Goal: Use online tool/utility: Utilize a website feature to perform a specific function

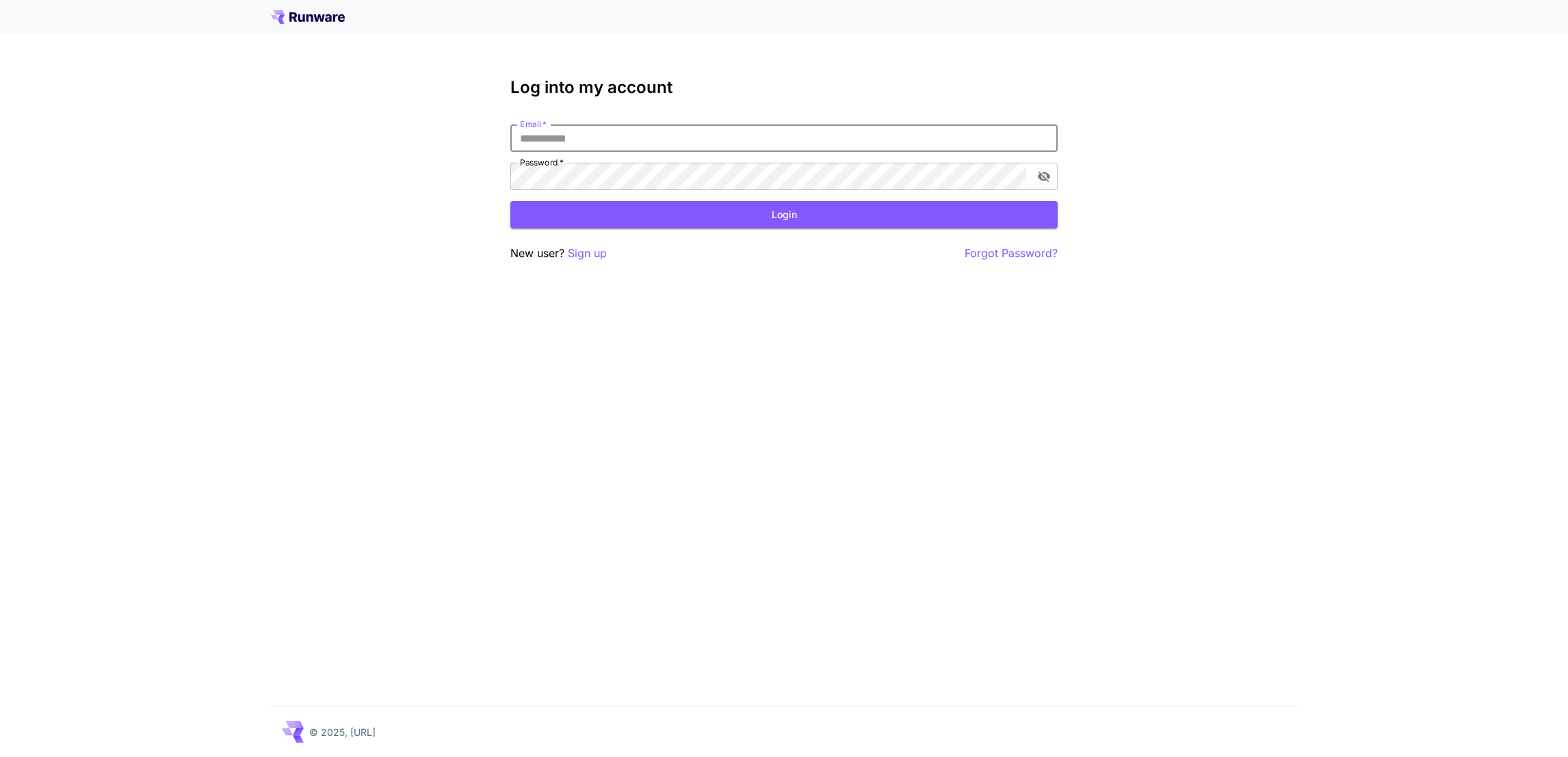
click at [584, 136] on input "Email   *" at bounding box center [784, 138] width 547 height 27
click at [0, 756] on com-1password-button at bounding box center [0, 757] width 0 height 0
type input "**********"
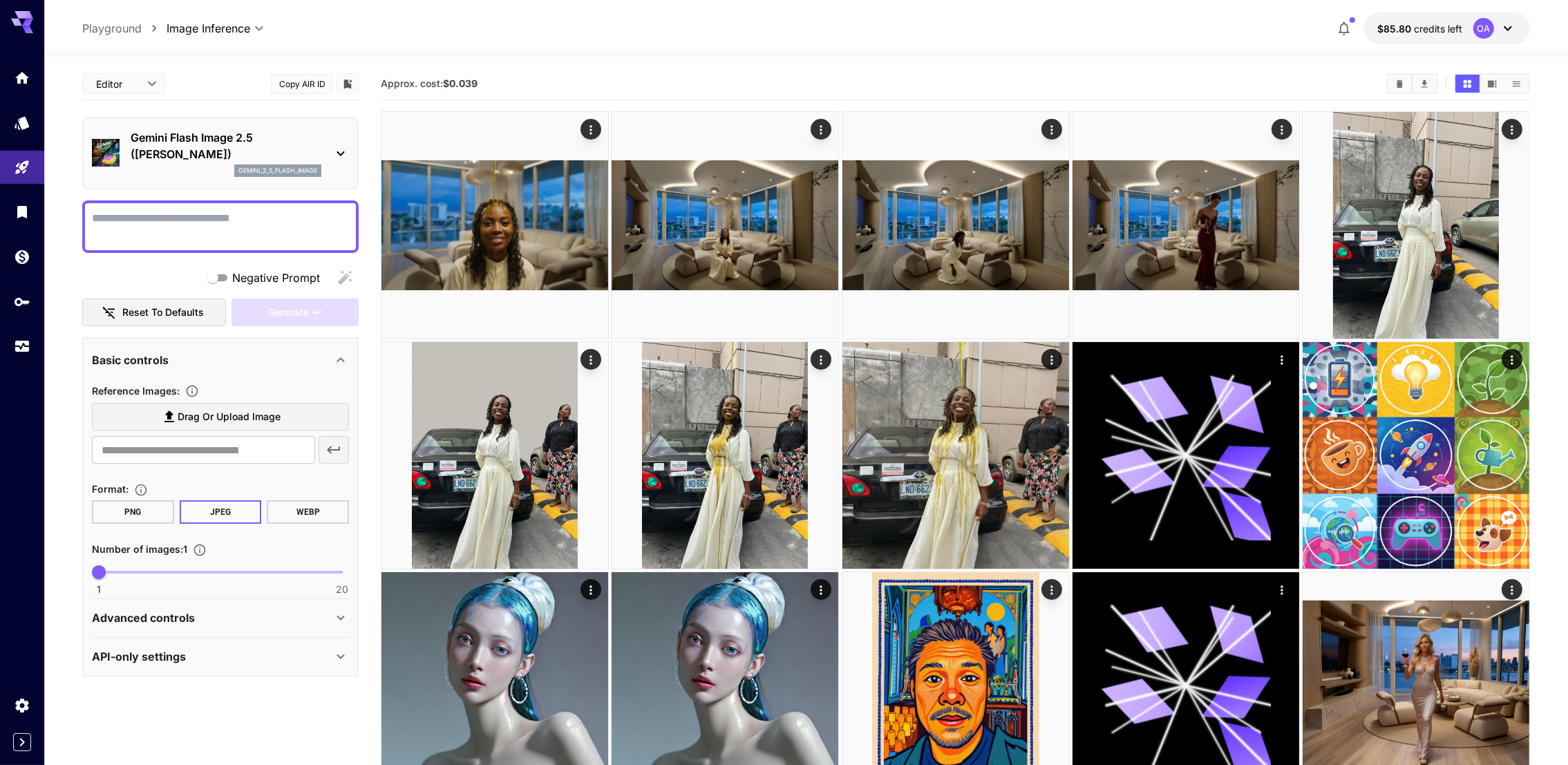
click at [254, 149] on p "Gemini Flash Image 2.5 ([PERSON_NAME])" at bounding box center [226, 146] width 191 height 34
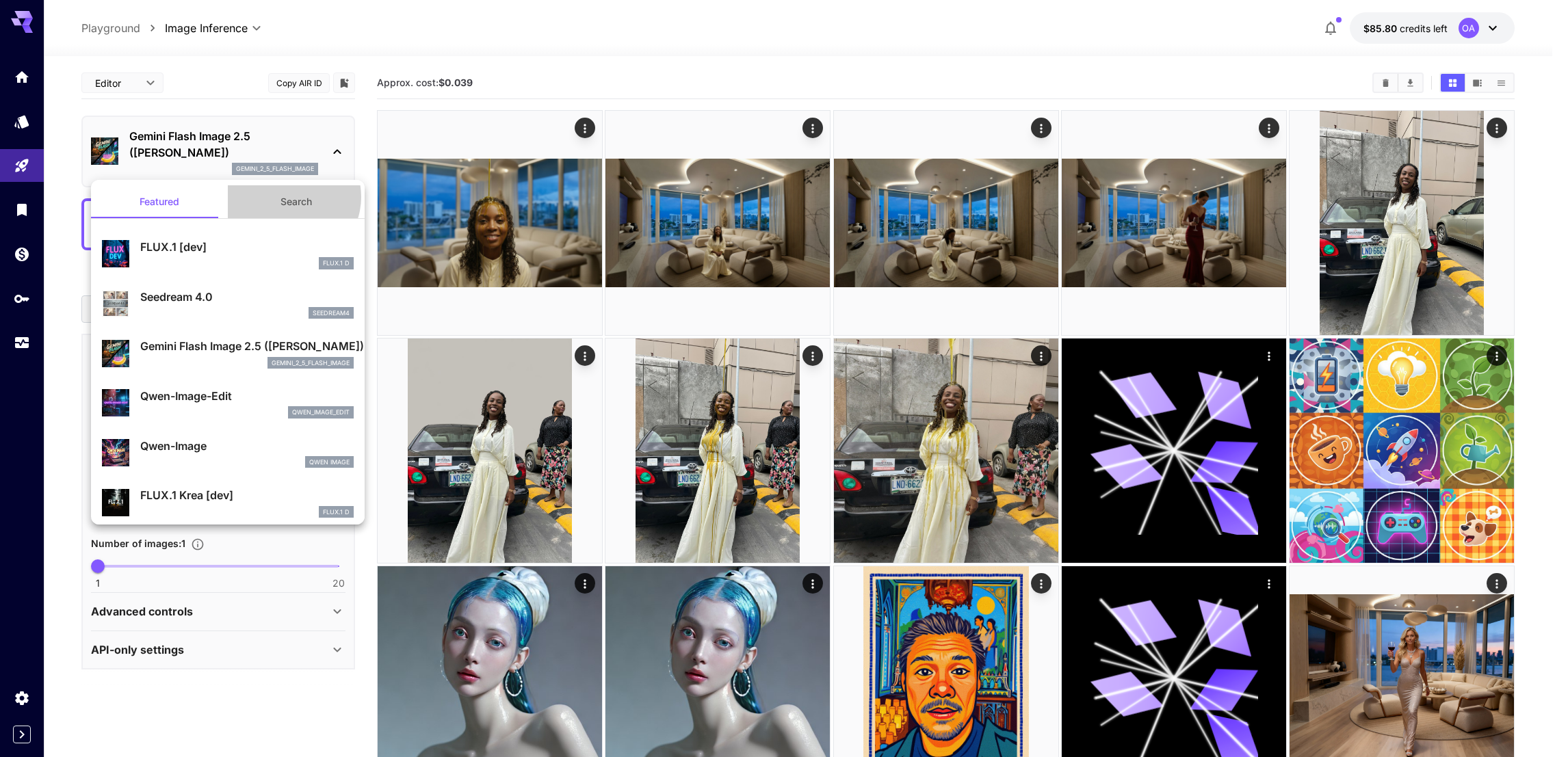
click at [282, 197] on button "Search" at bounding box center [296, 202] width 137 height 33
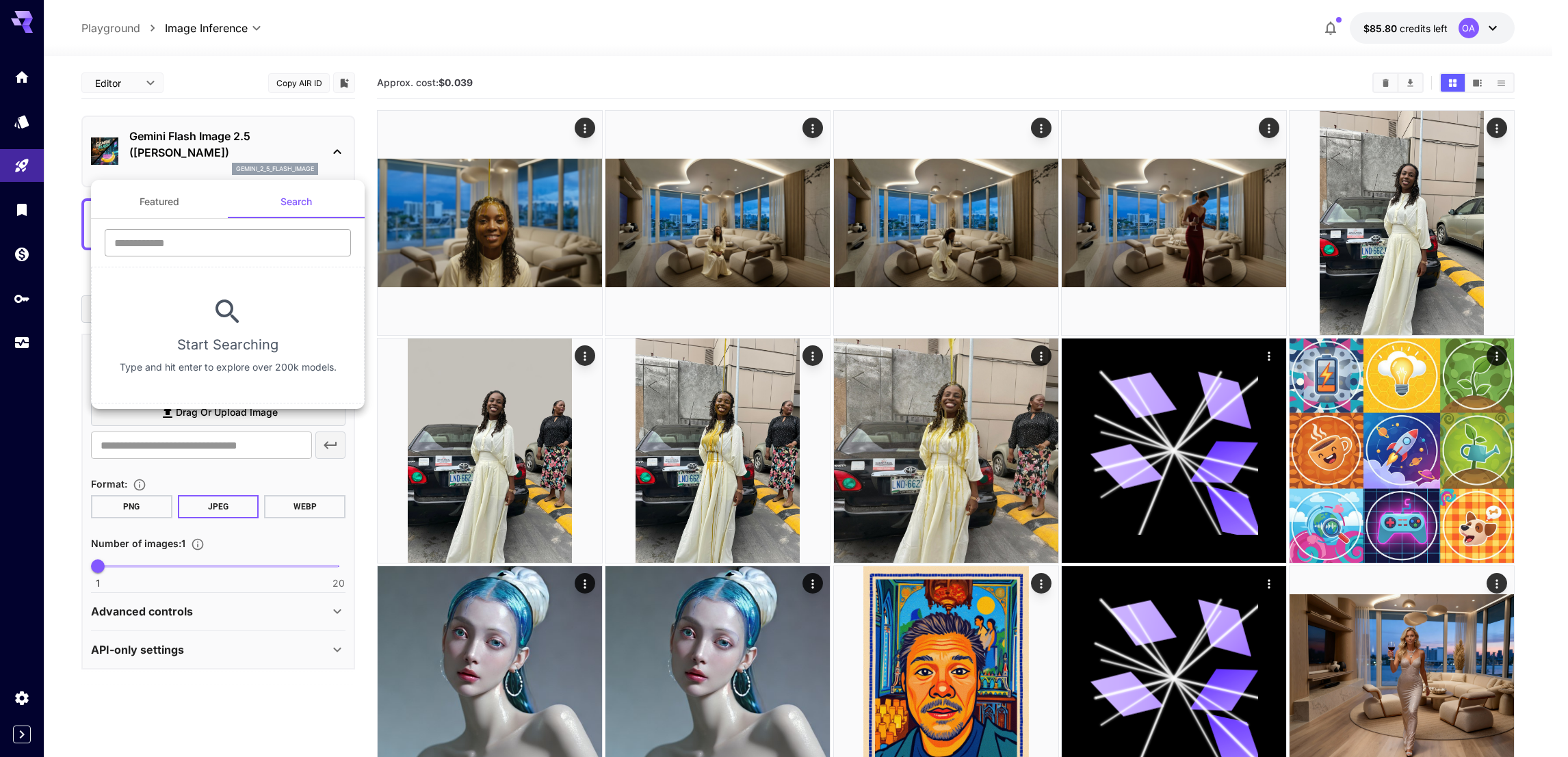
click at [259, 242] on input "text" at bounding box center [228, 243] width 246 height 27
paste input "*******"
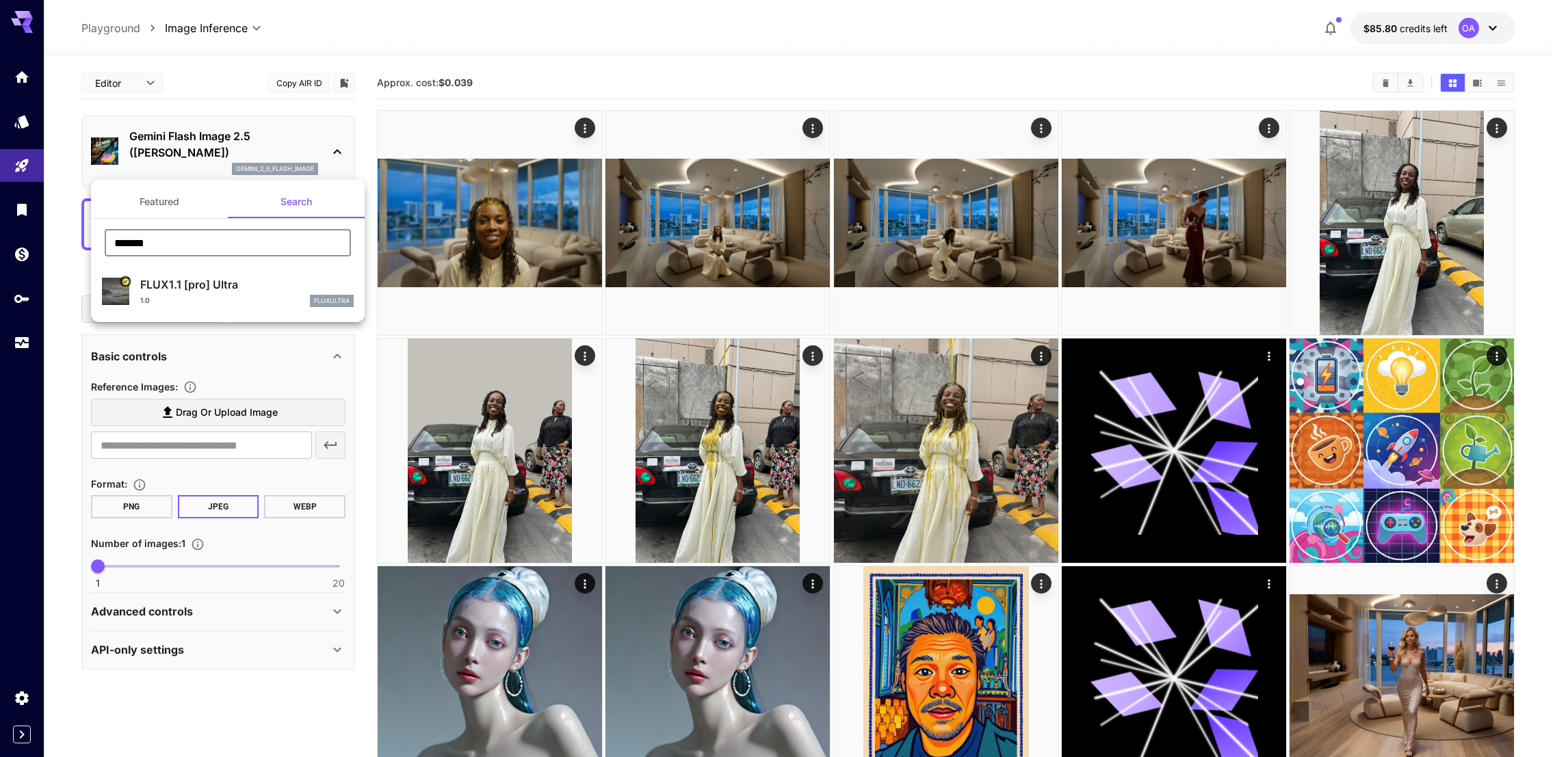
type input "*******"
click at [252, 279] on p "FLUX1.1 [pro] Ultra" at bounding box center [247, 285] width 214 height 16
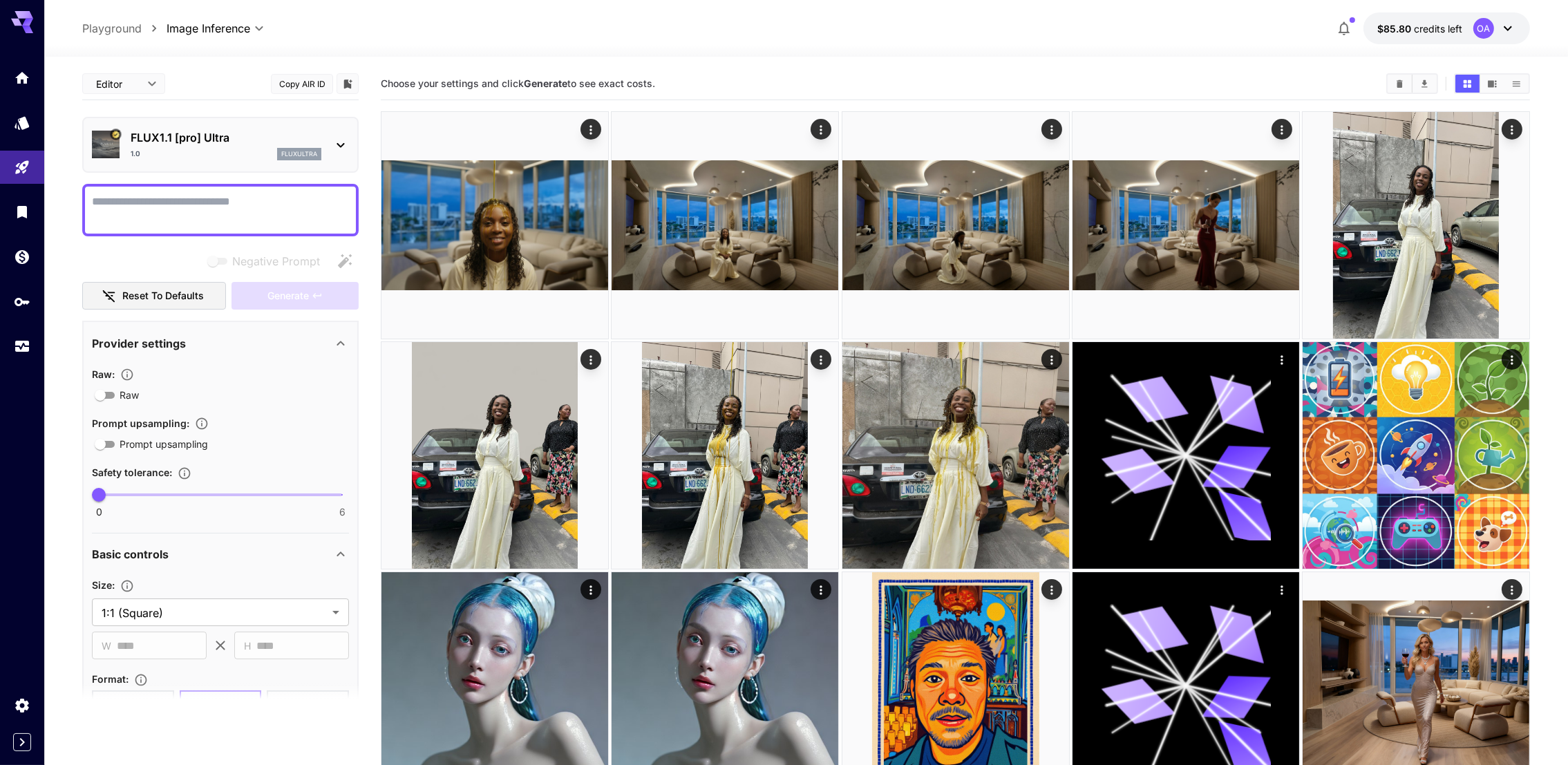
click at [256, 220] on textarea "Negative Prompt" at bounding box center [220, 210] width 257 height 34
paste textarea "**********"
type textarea "**********"
click at [281, 296] on span "Generate" at bounding box center [288, 296] width 42 height 17
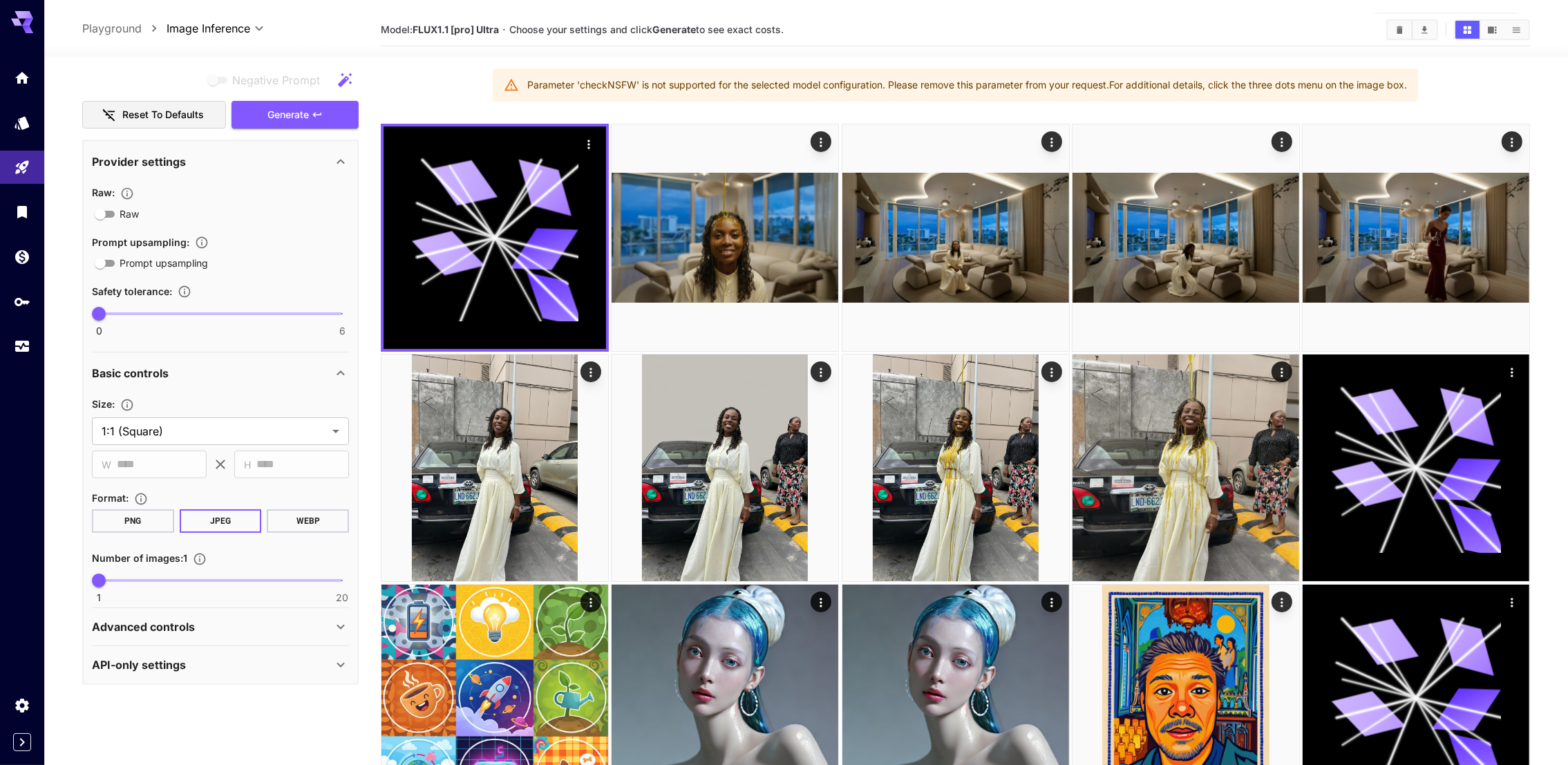
scroll to position [104, 0]
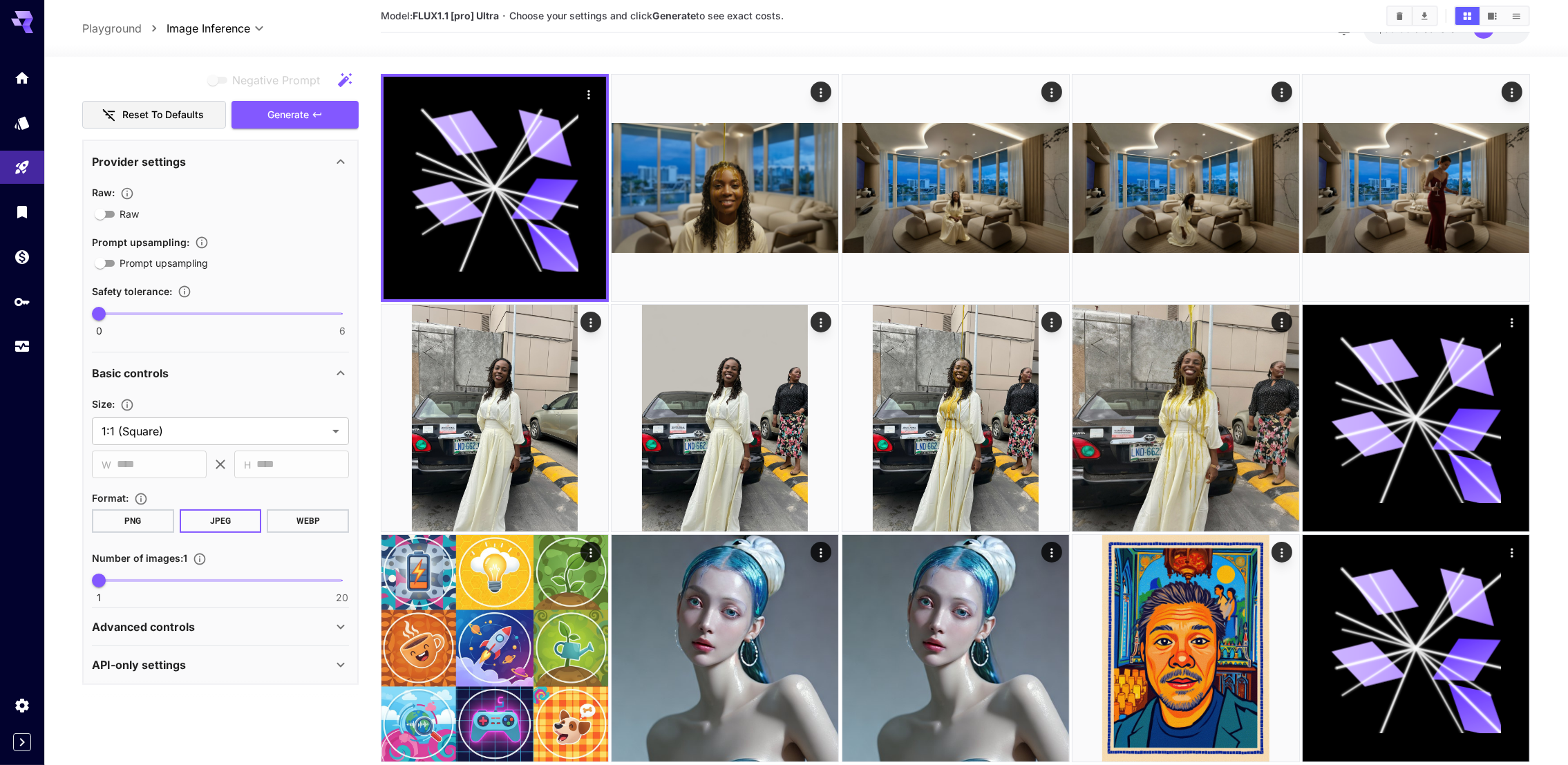
click at [154, 627] on p "Advanced controls" at bounding box center [143, 627] width 103 height 16
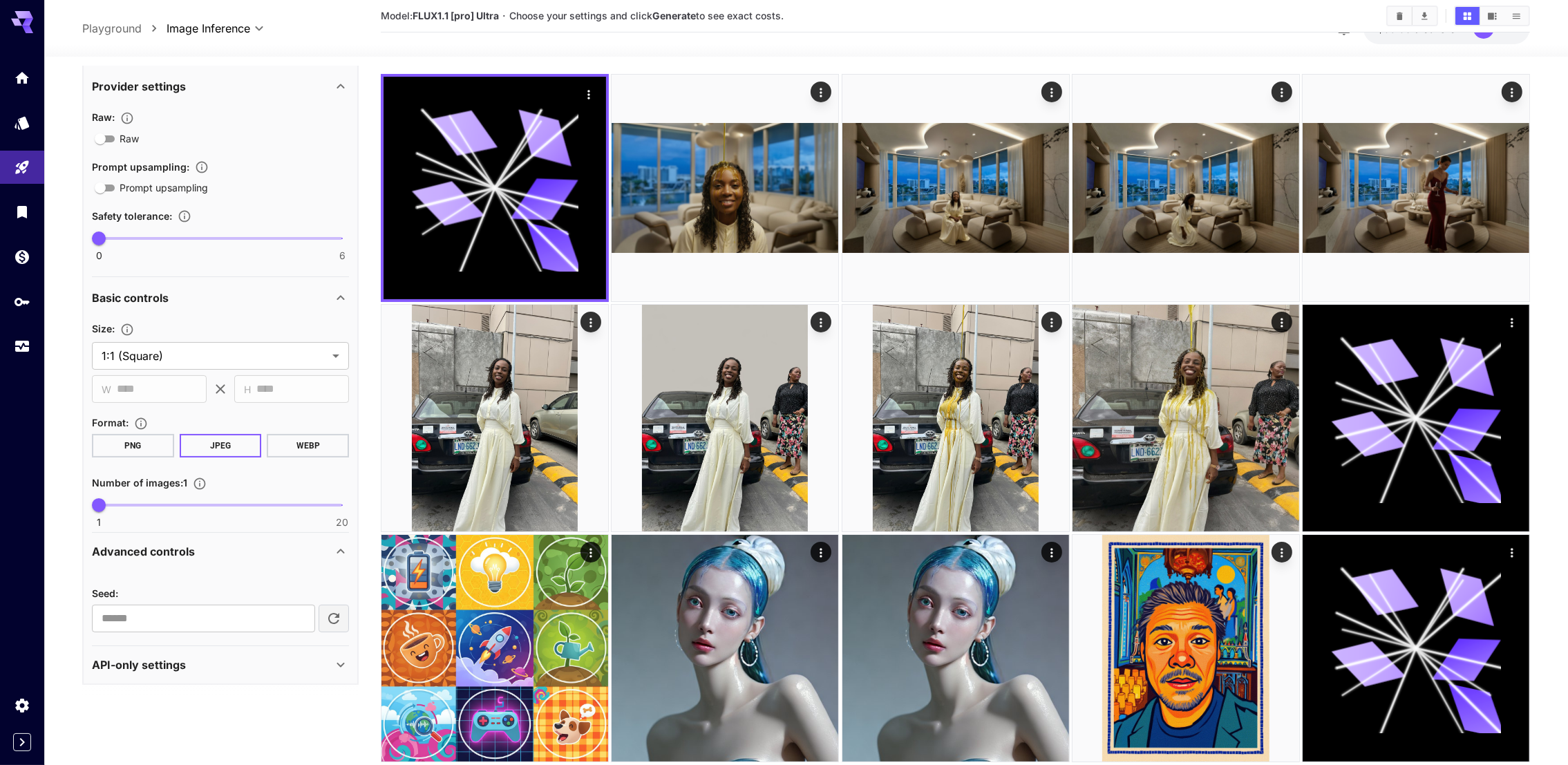
click at [226, 669] on div "API-only settings" at bounding box center [211, 665] width 240 height 16
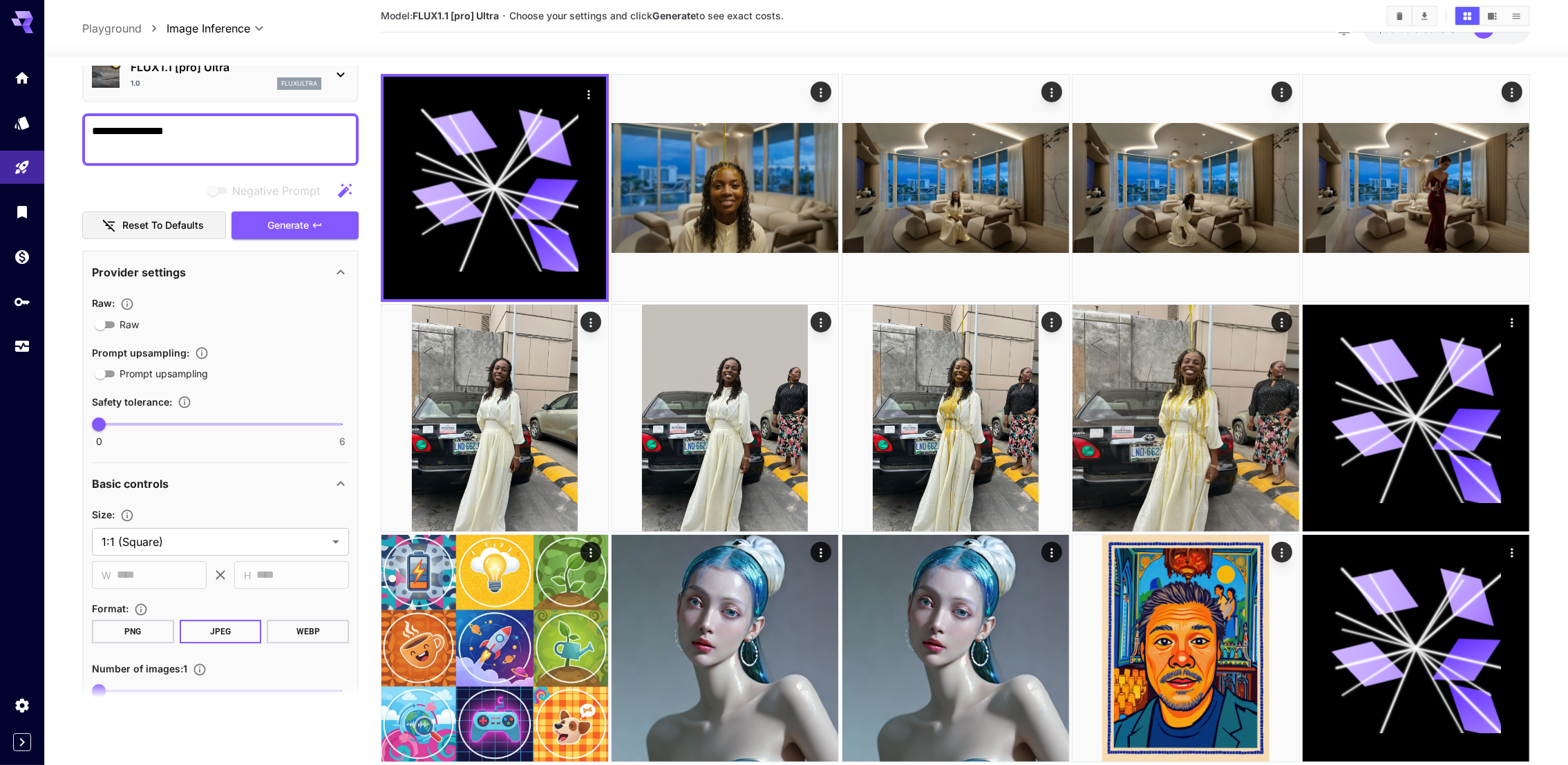
scroll to position [0, 0]
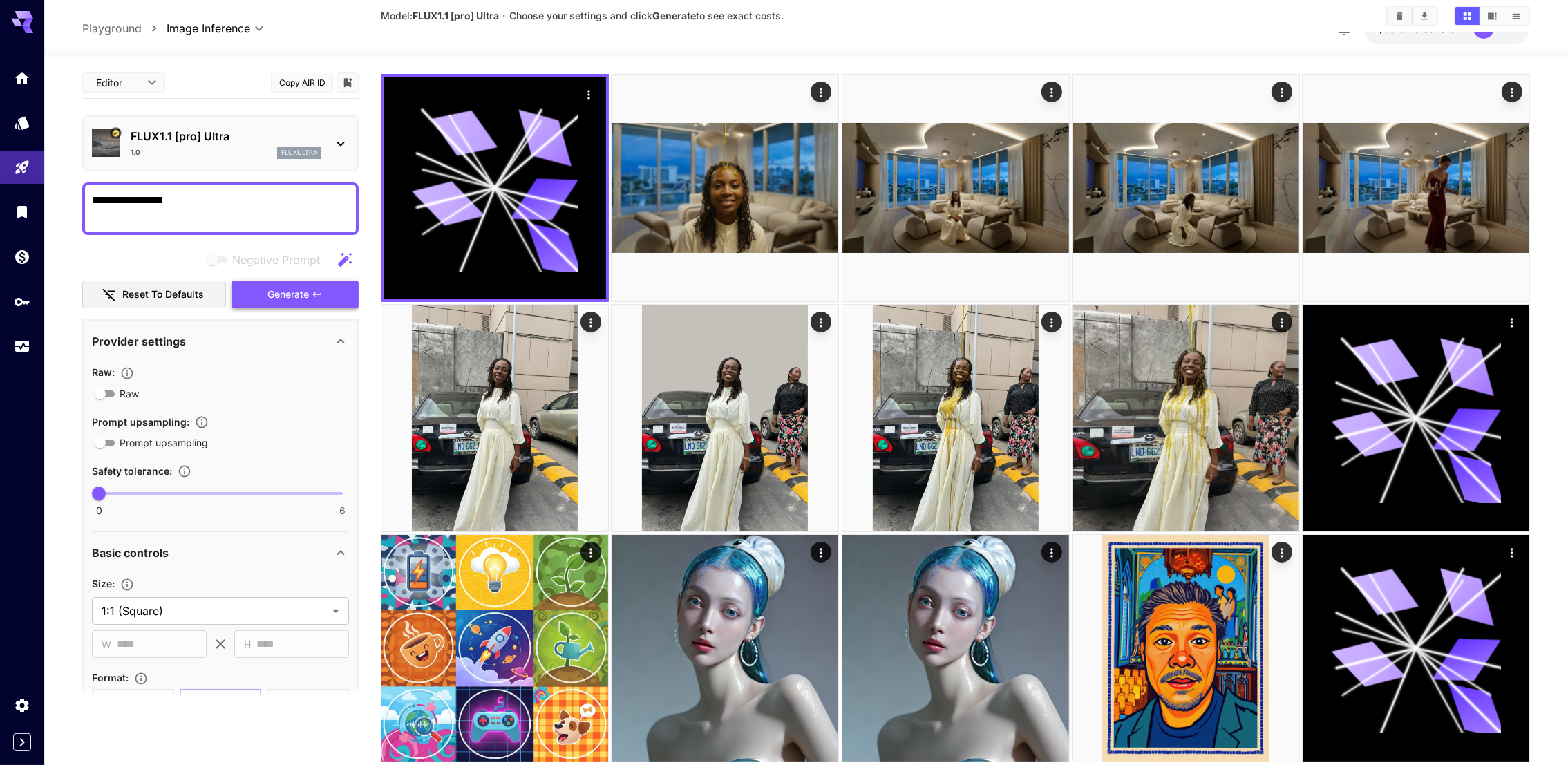
click at [293, 293] on span "Generate" at bounding box center [288, 294] width 42 height 17
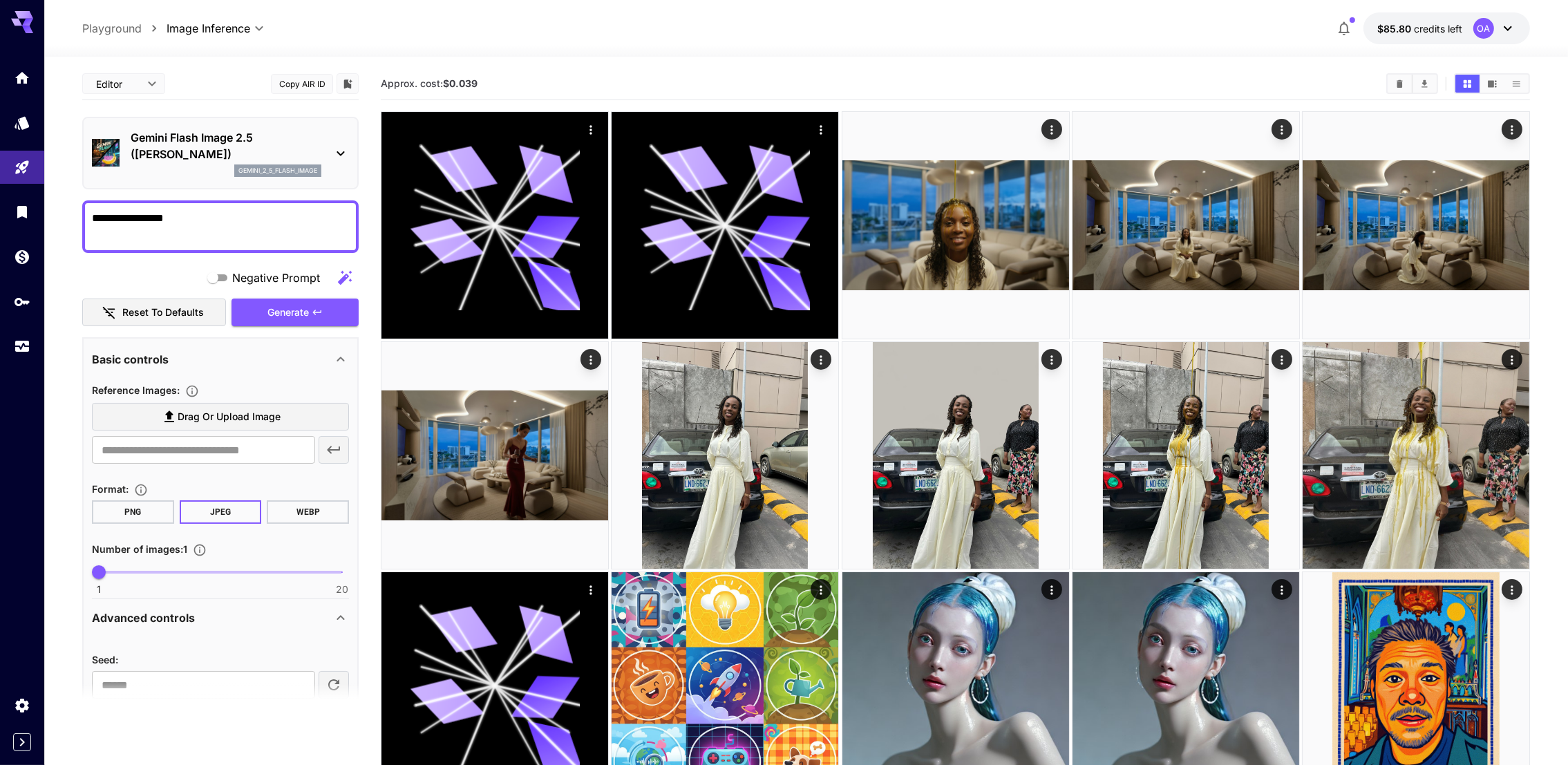
click at [837, 30] on div "**********" at bounding box center [806, 28] width 1447 height 32
click at [245, 299] on button "Generate" at bounding box center [295, 313] width 127 height 28
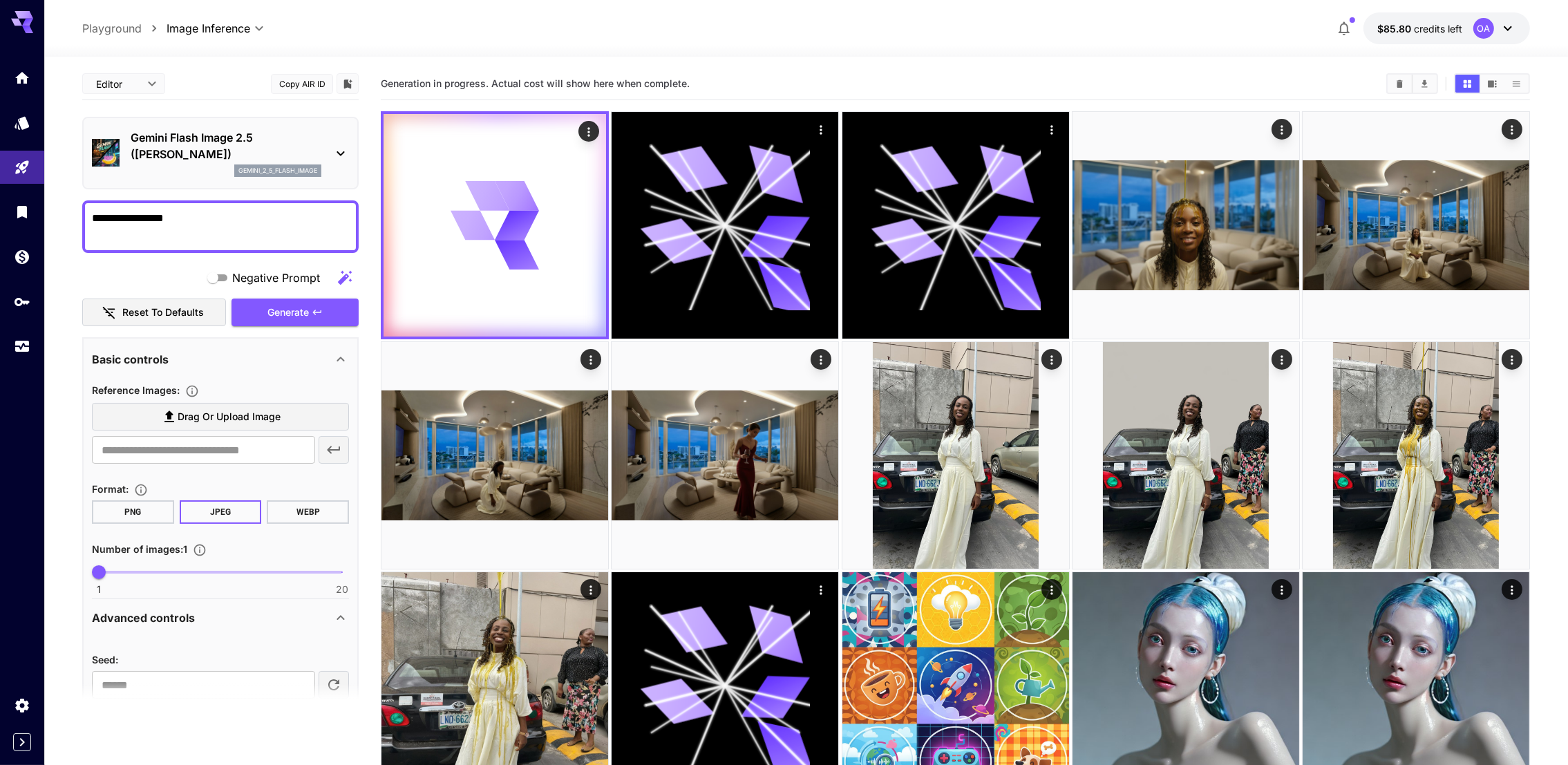
click at [314, 161] on p "Gemini Flash Image 2.5 ([PERSON_NAME])" at bounding box center [226, 146] width 191 height 34
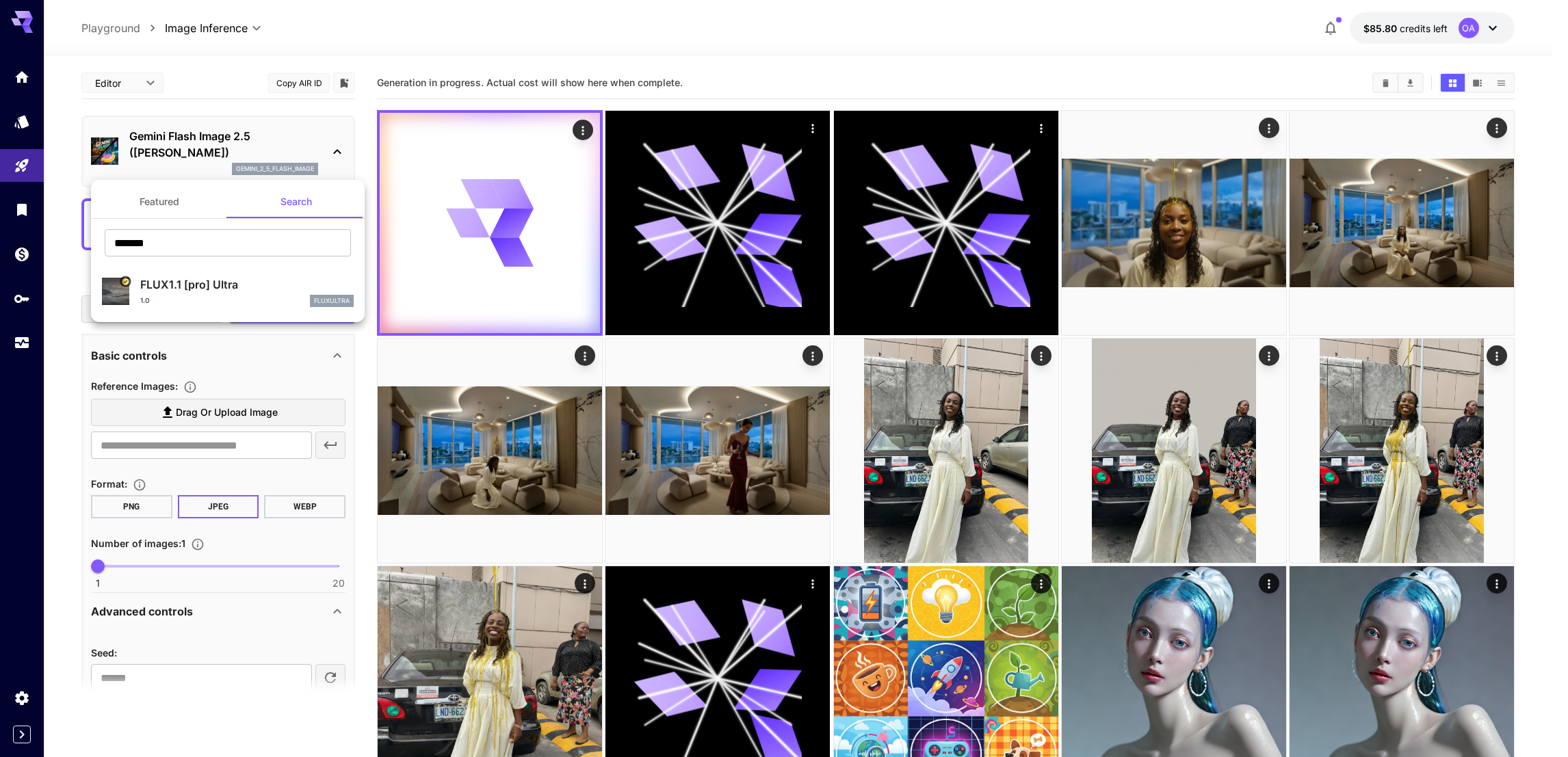
click at [183, 288] on p "FLUX1.1 [pro] Ultra" at bounding box center [247, 285] width 214 height 16
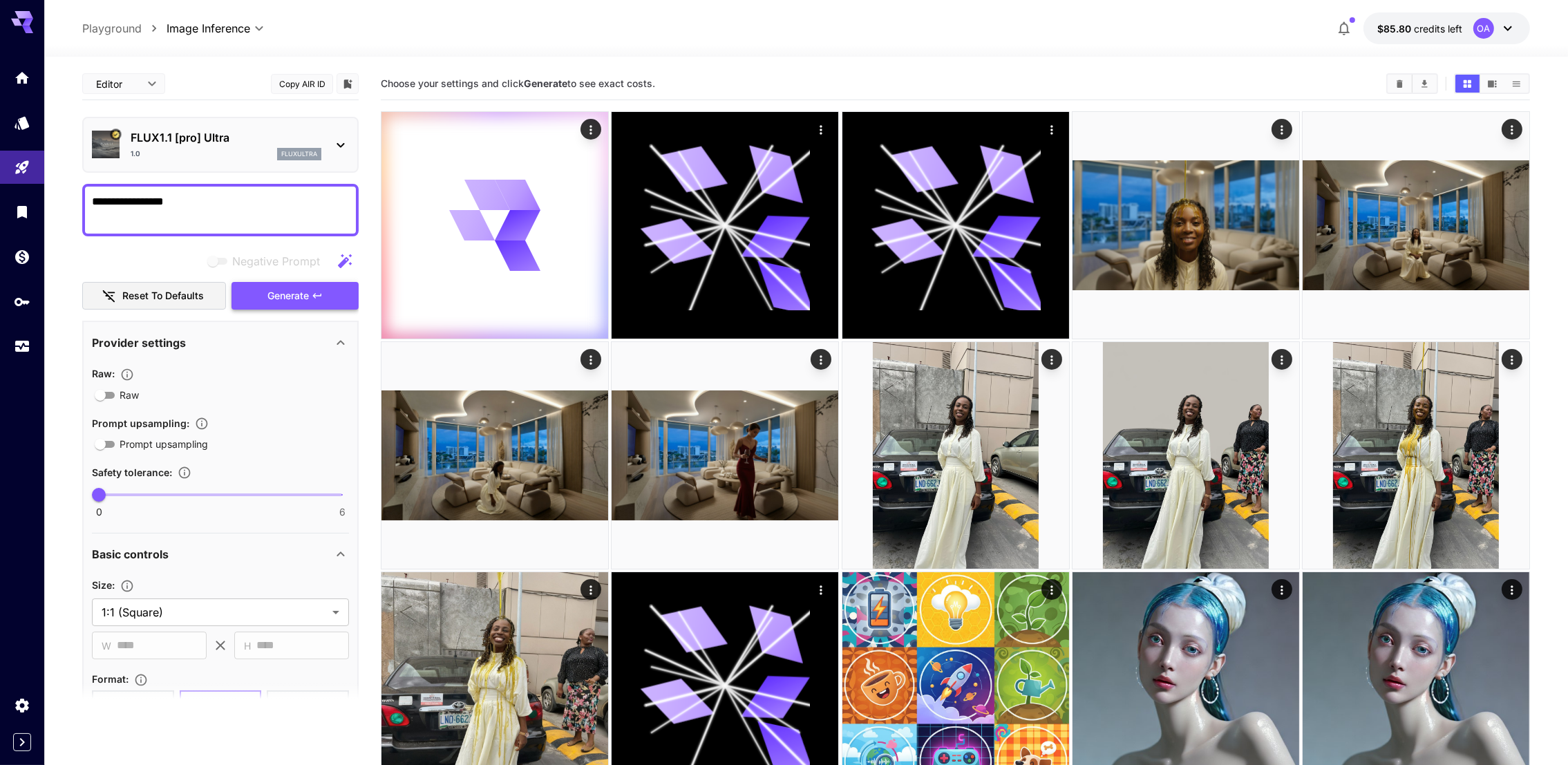
click at [255, 288] on button "Generate" at bounding box center [295, 296] width 127 height 28
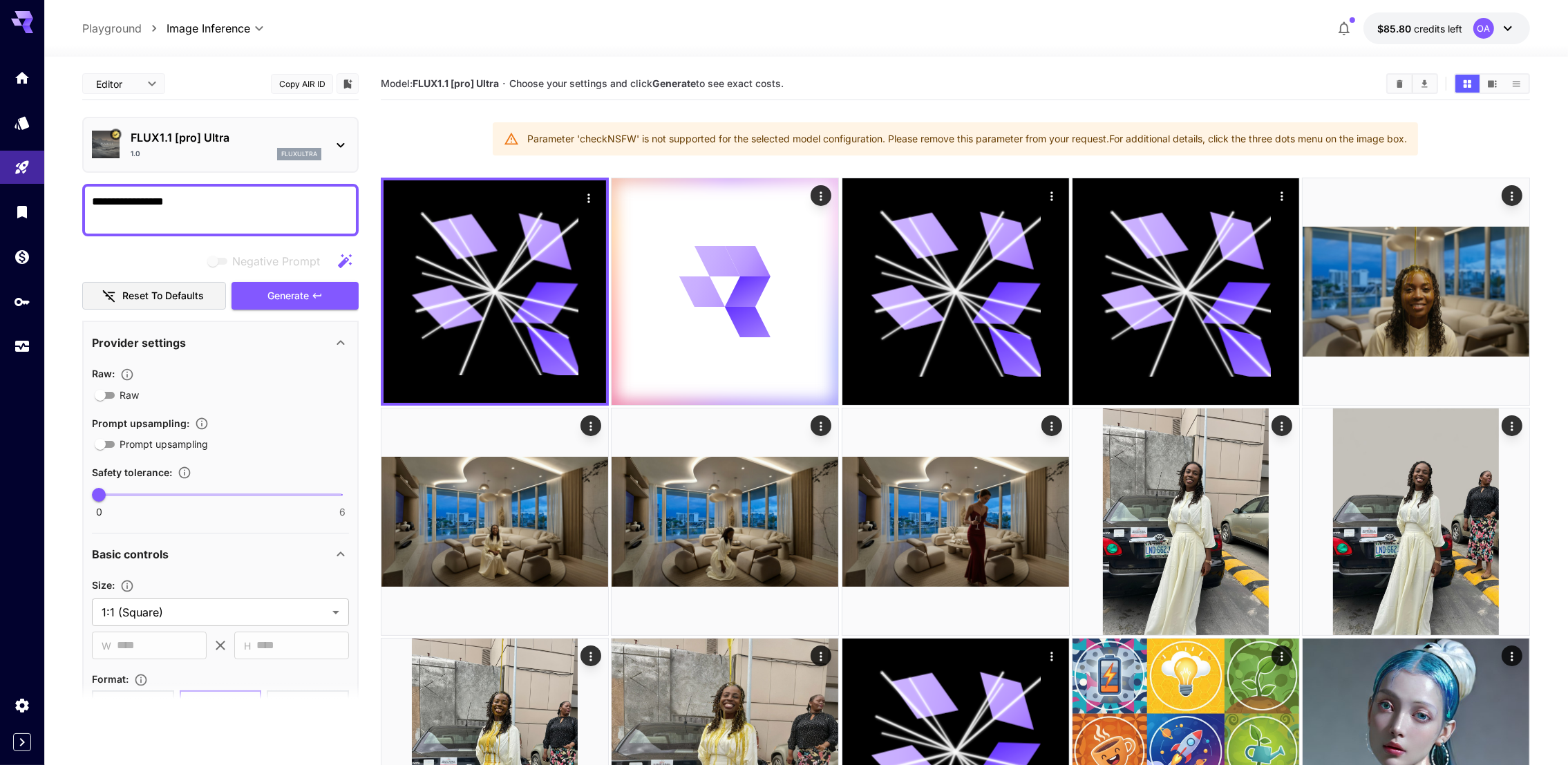
drag, startPoint x: 515, startPoint y: 133, endPoint x: 1427, endPoint y: 121, distance: 912.1
drag, startPoint x: 1427, startPoint y: 121, endPoint x: 1398, endPoint y: 131, distance: 30.7
copy div "Parameter 'checkNSFW' is not supported for the selected model configuration. Pl…"
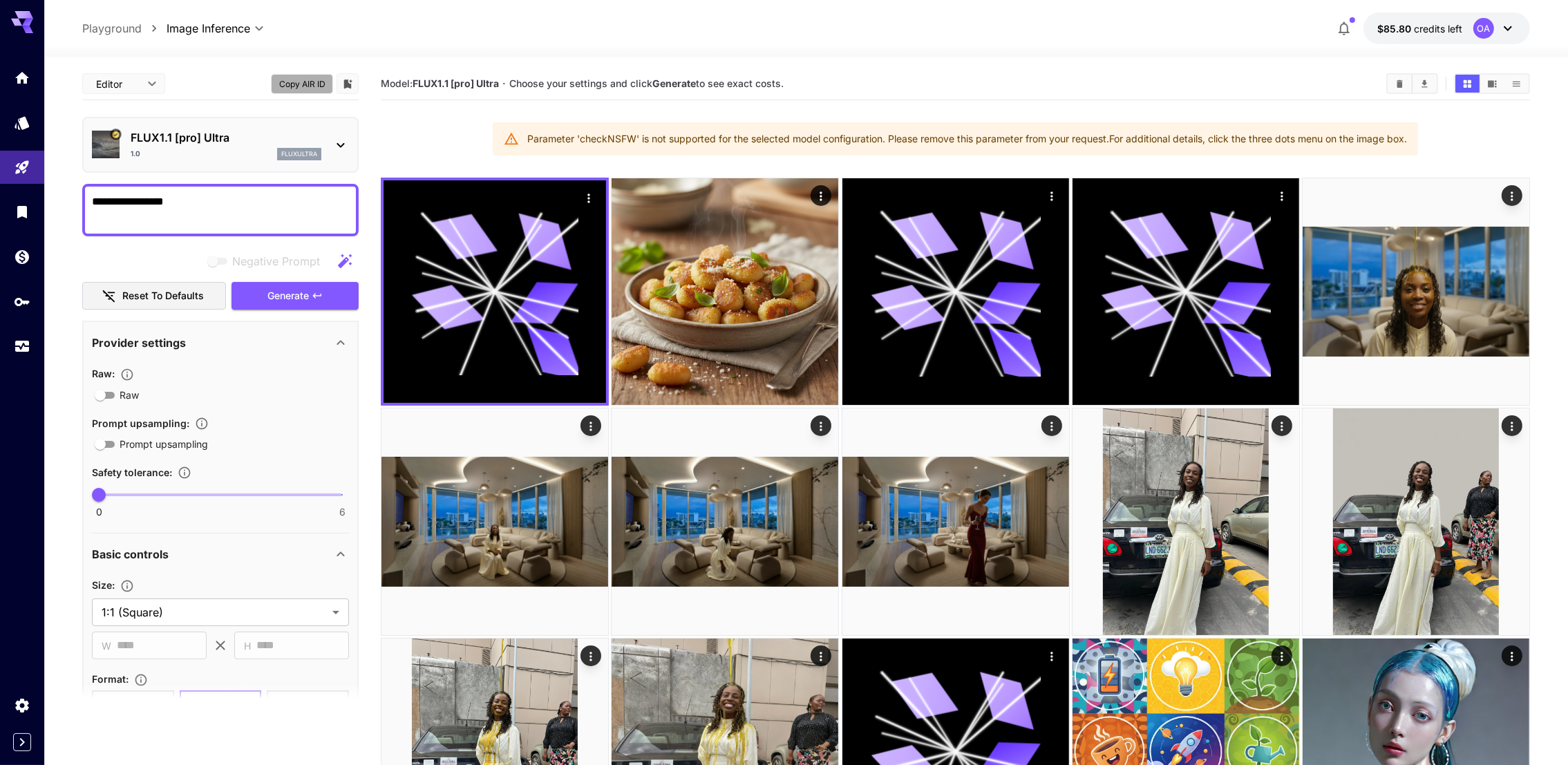
click at [279, 80] on button "Copy AIR ID" at bounding box center [302, 83] width 63 height 20
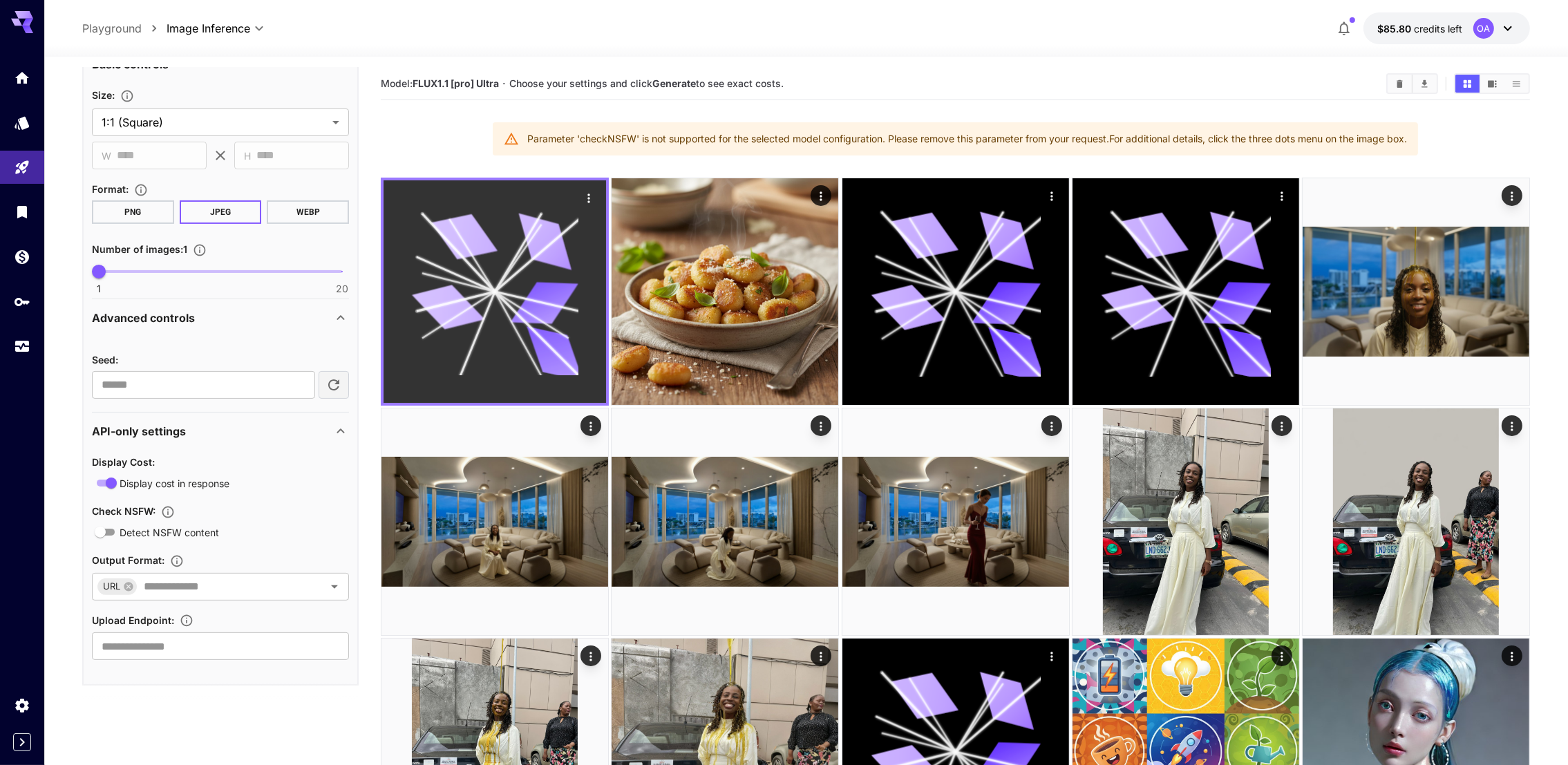
click at [585, 197] on icon "Actions" at bounding box center [588, 198] width 14 height 14
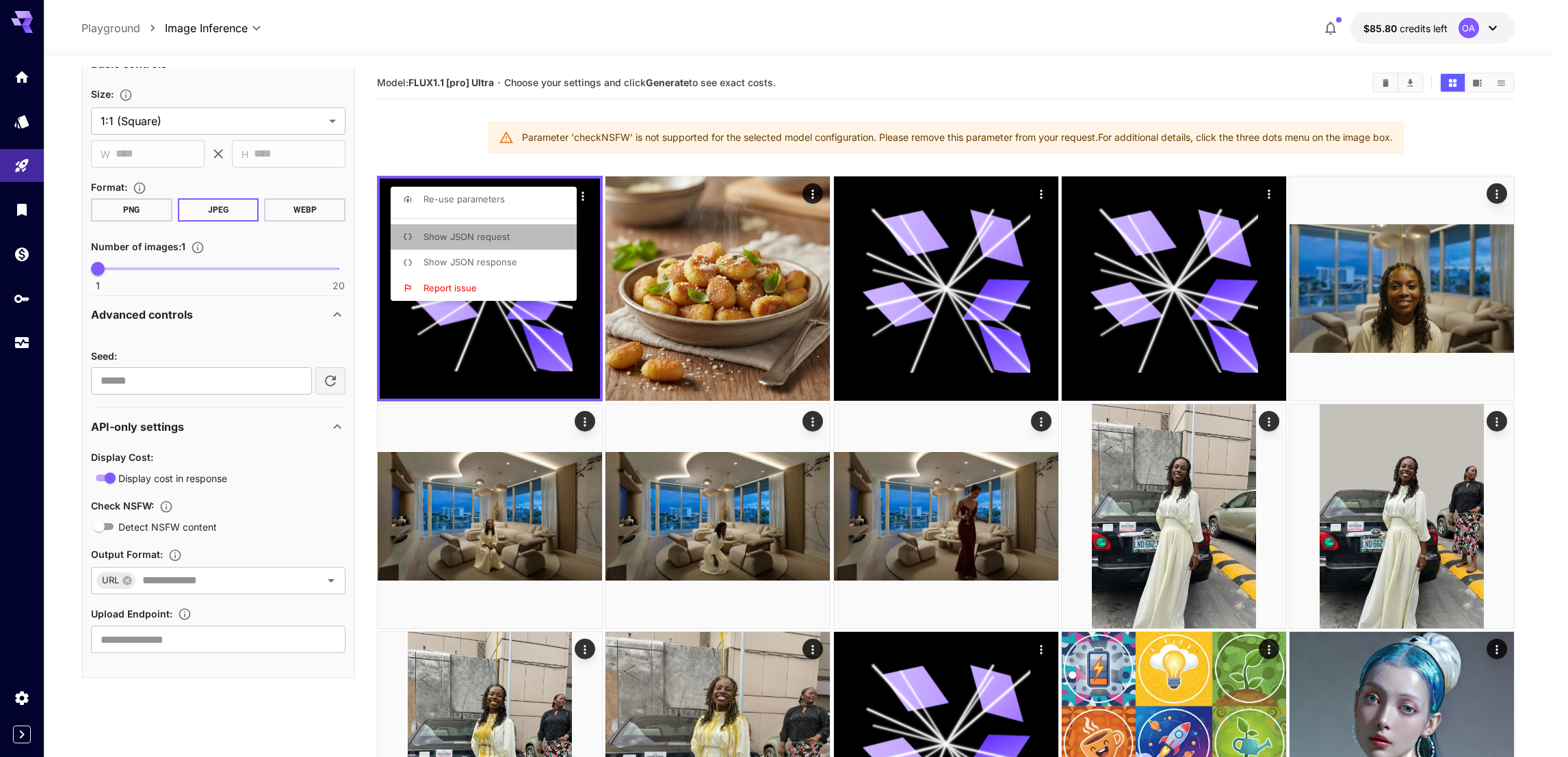
click at [486, 231] on p "Show JSON request" at bounding box center [466, 237] width 86 height 14
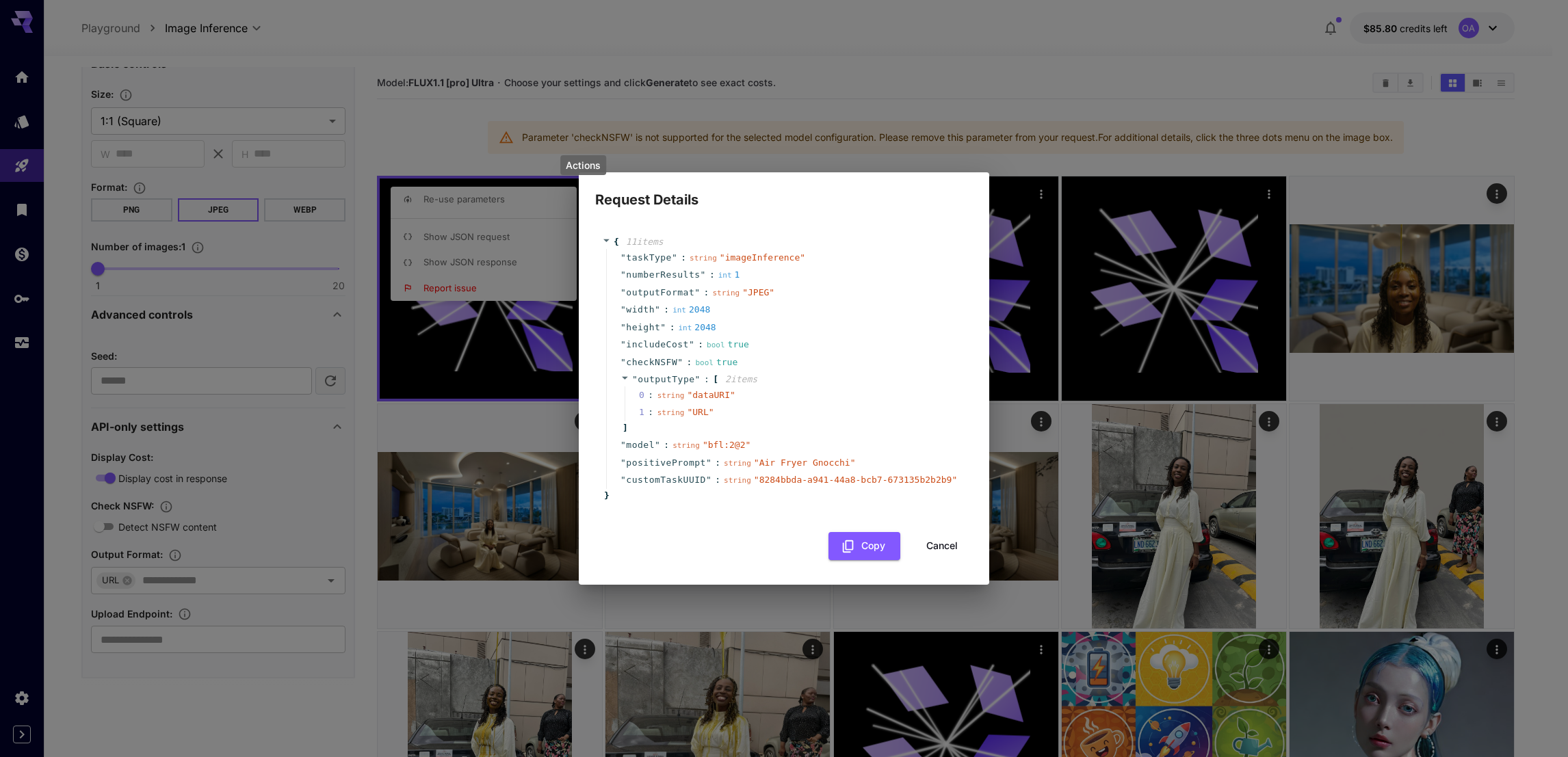
click at [1216, 79] on div "Request Details { 11 item s " taskType " : string " imageInference " " numberRe…" at bounding box center [784, 378] width 1568 height 757
click at [952, 540] on button "Cancel" at bounding box center [942, 546] width 62 height 28
